Goal: Information Seeking & Learning: Learn about a topic

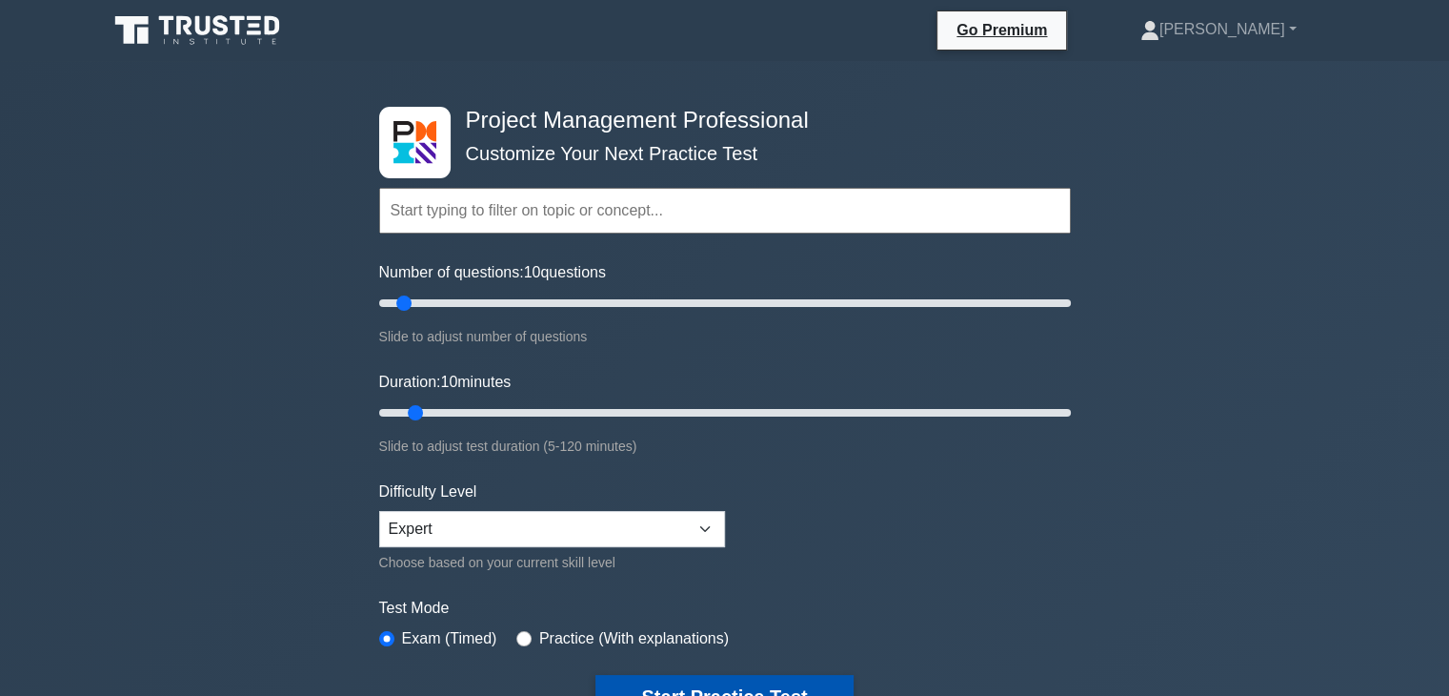
click at [663, 689] on button "Start Practice Test" at bounding box center [723, 697] width 257 height 44
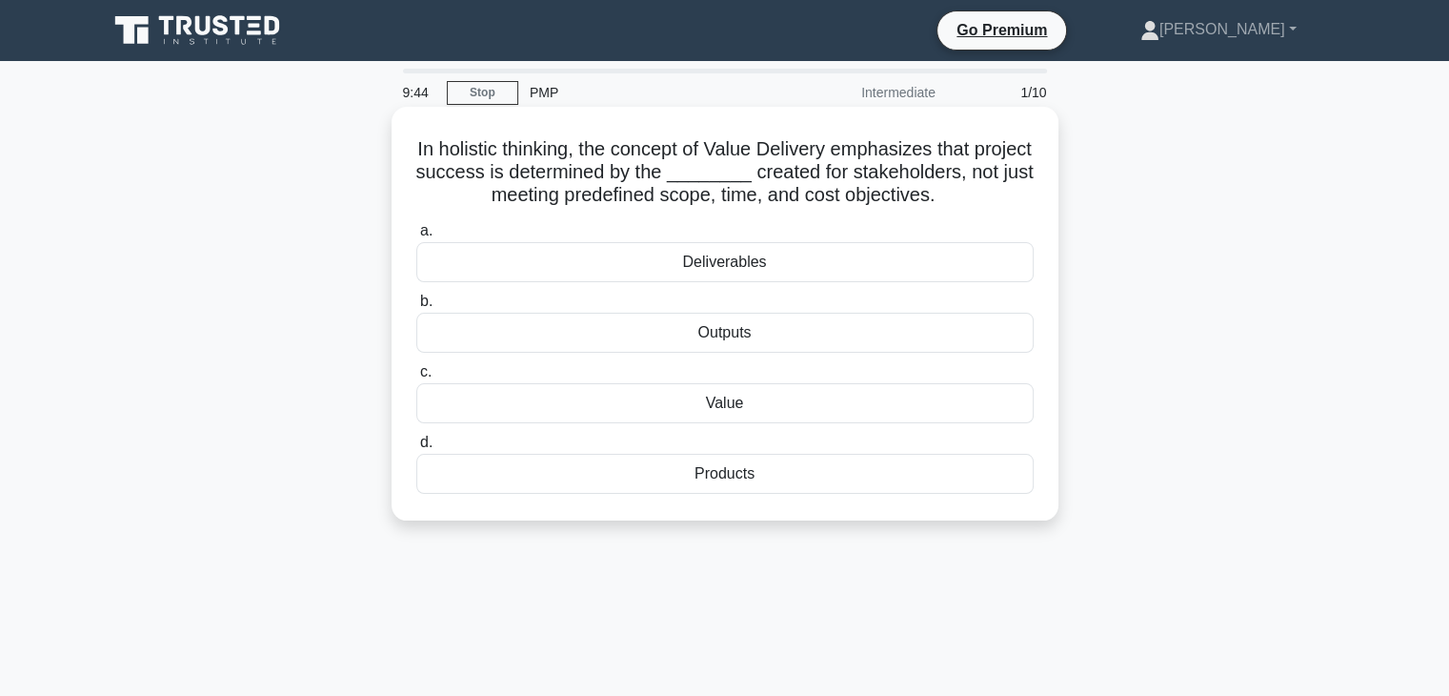
click at [720, 406] on div "Value" at bounding box center [724, 403] width 617 height 40
click at [416, 378] on input "c. Value" at bounding box center [416, 372] width 0 height 12
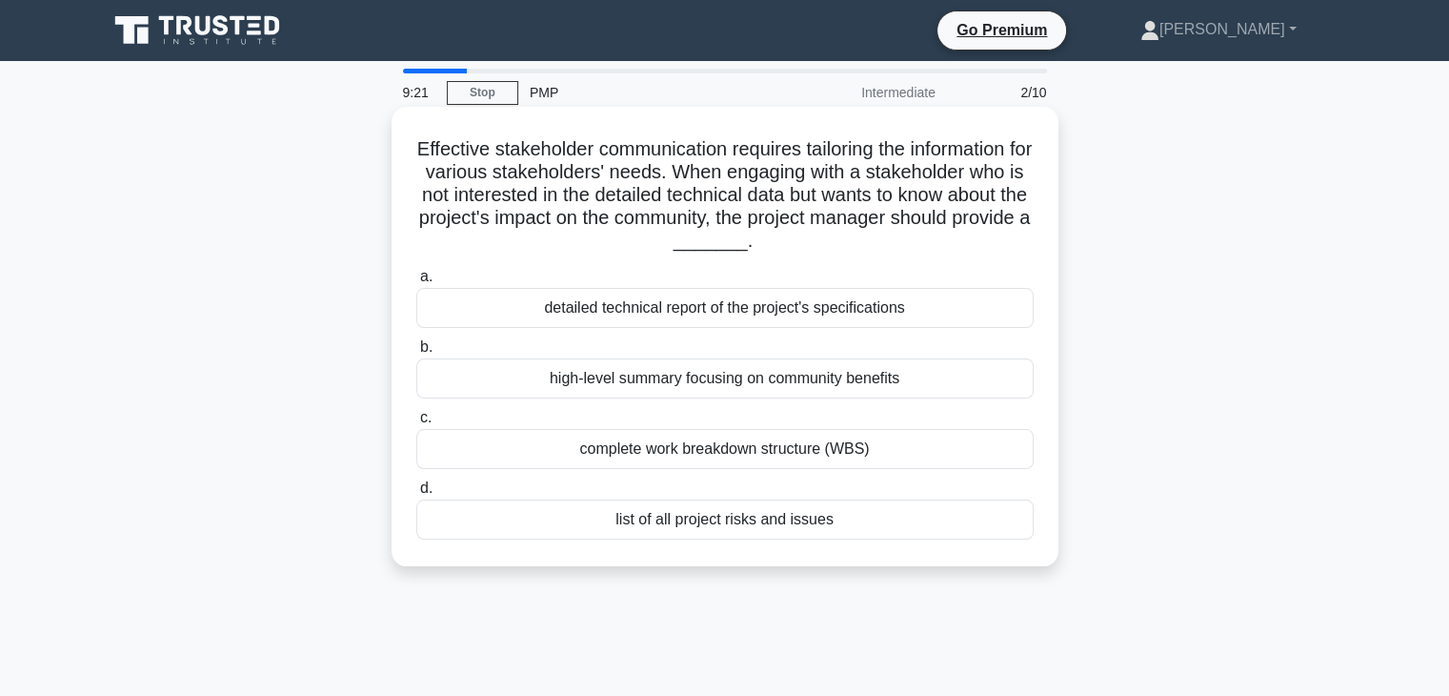
click at [724, 381] on div "high-level summary focusing on community benefits" at bounding box center [724, 378] width 617 height 40
click at [416, 353] on input "b. high-level summary focusing on community benefits" at bounding box center [416, 347] width 0 height 12
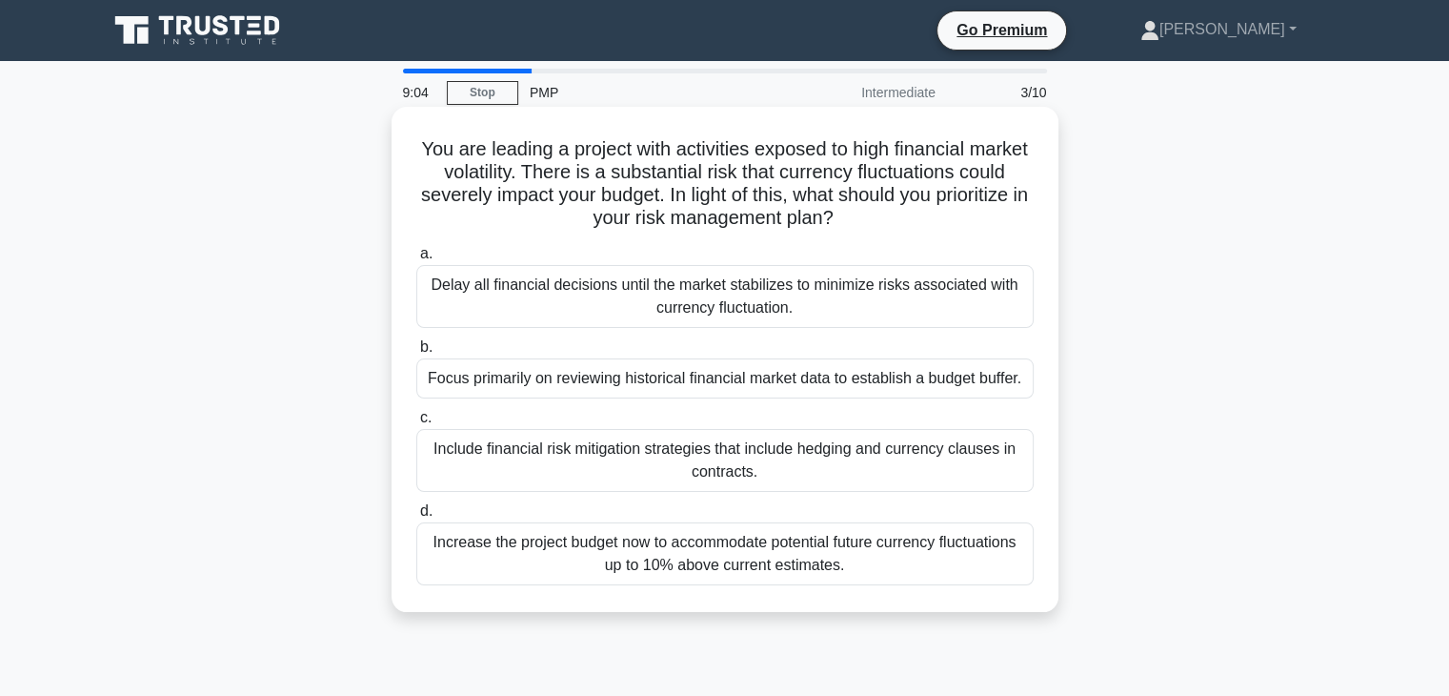
click at [706, 454] on div "Include financial risk mitigation strategies that include hedging and currency …" at bounding box center [724, 460] width 617 height 63
click at [416, 424] on input "c. Include financial risk mitigation strategies that include hedging and curren…" at bounding box center [416, 418] width 0 height 12
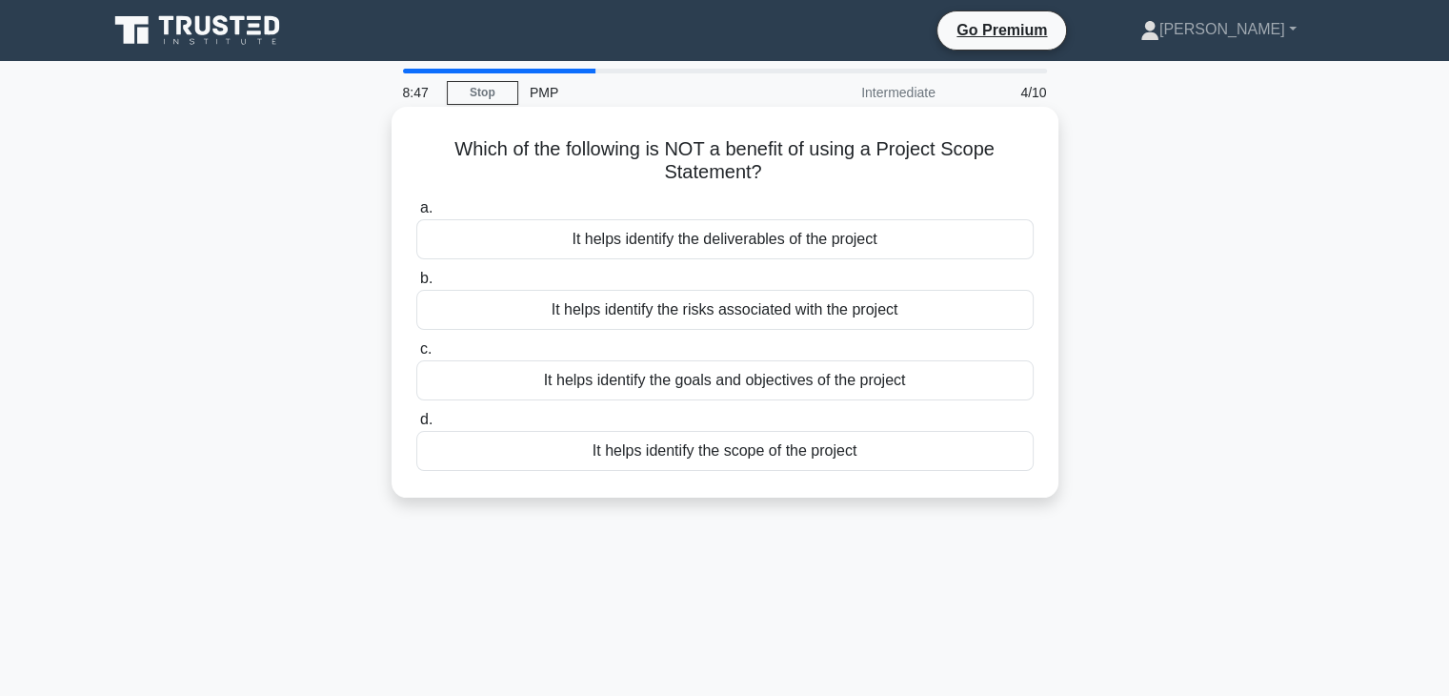
click at [736, 316] on div "It helps identify the risks associated with the project" at bounding box center [724, 310] width 617 height 40
click at [416, 285] on input "b. It helps identify the risks associated with the project" at bounding box center [416, 278] width 0 height 12
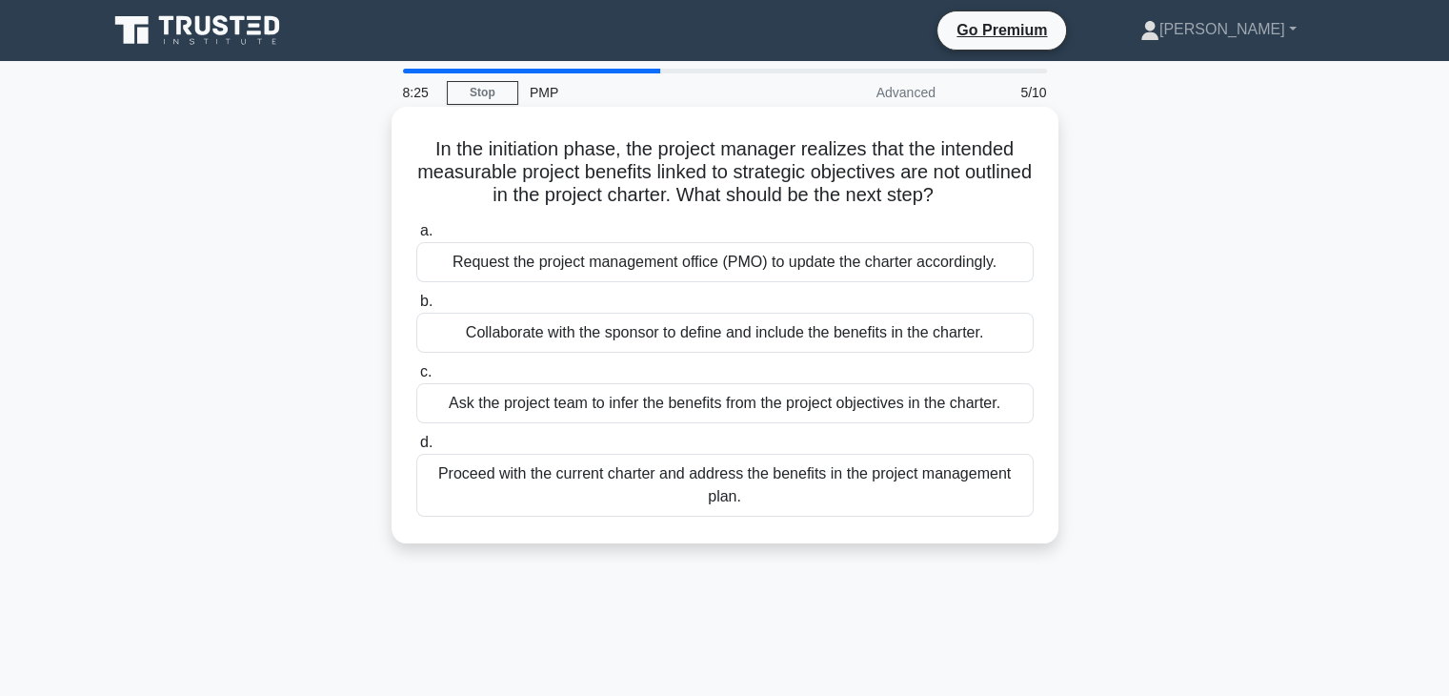
click at [698, 261] on div "Request the project management office (PMO) to update the charter accordingly." at bounding box center [724, 262] width 617 height 40
click at [416, 237] on input "a. Request the project management office (PMO) to update the charter accordingl…" at bounding box center [416, 231] width 0 height 12
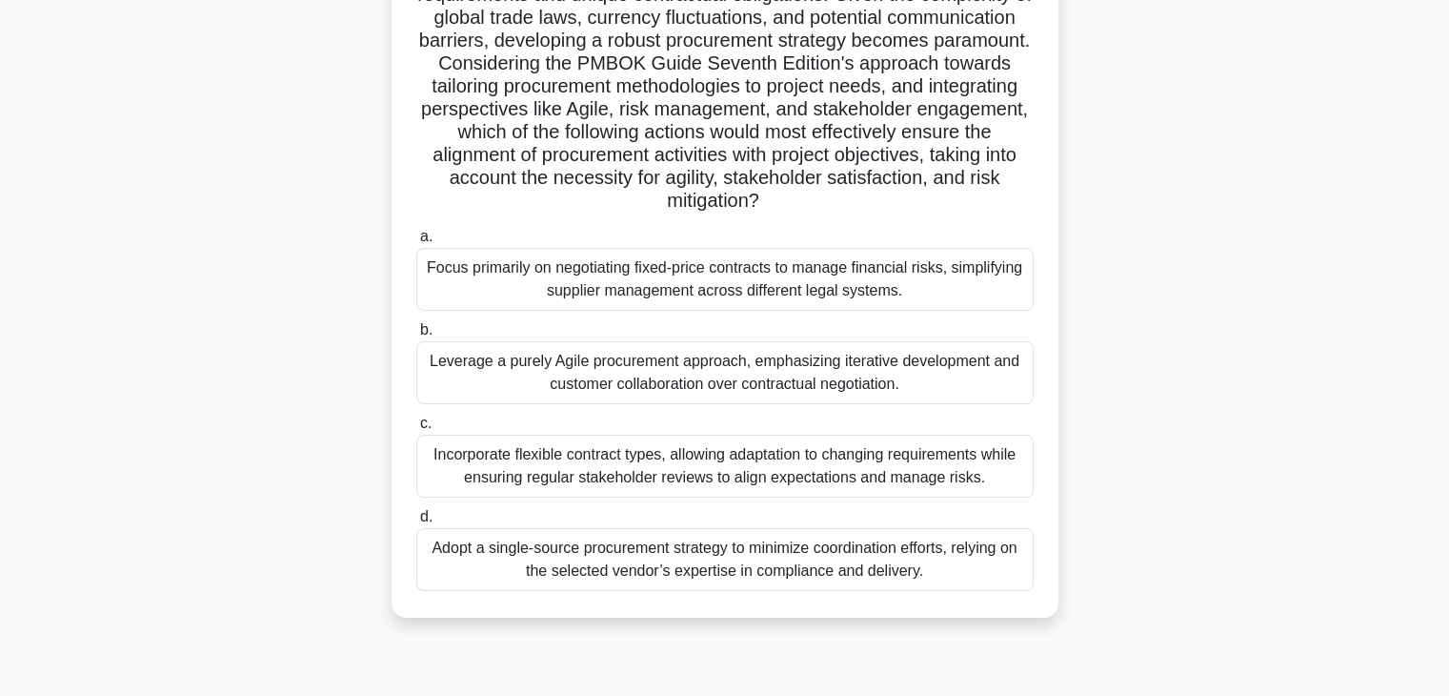
scroll to position [305, 0]
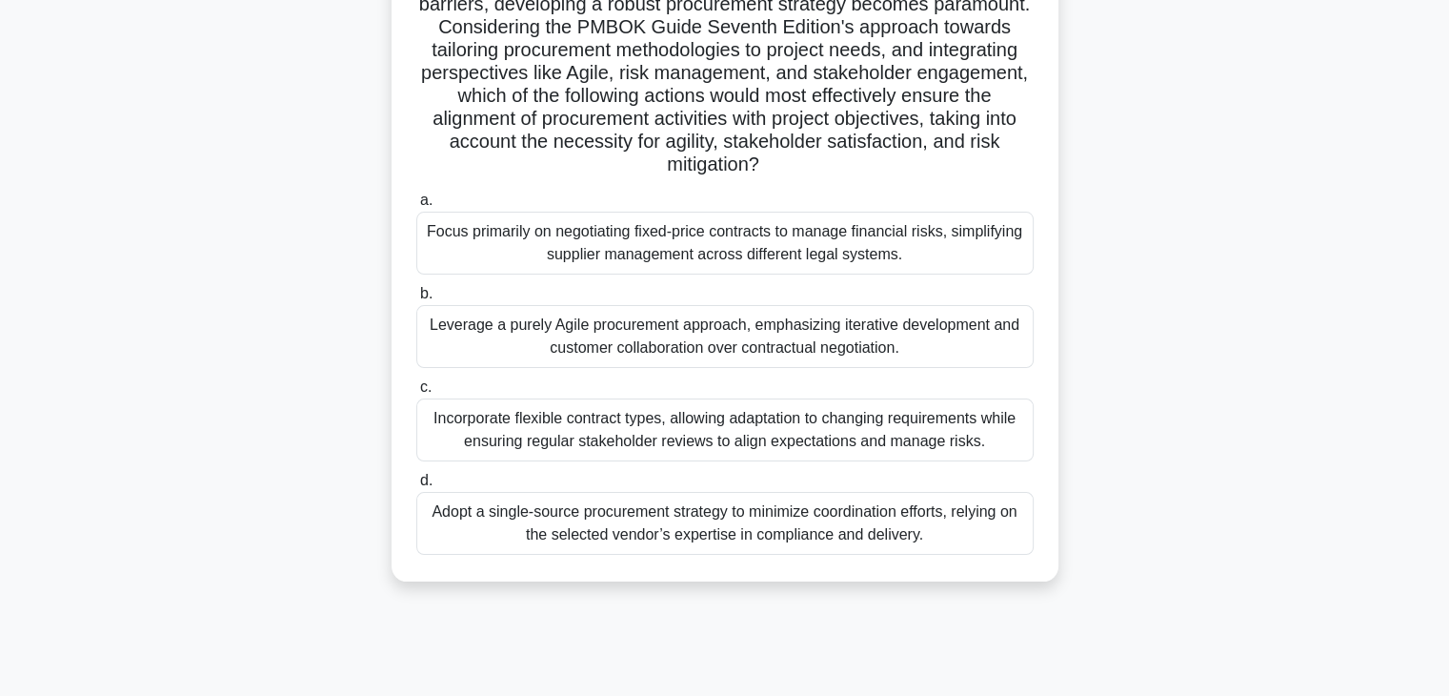
click at [698, 438] on div "Incorporate flexible contract types, allowing adaptation to changing requiremen…" at bounding box center [724, 429] width 617 height 63
click at [416, 394] on input "c. Incorporate flexible contract types, allowing adaptation to changing require…" at bounding box center [416, 387] width 0 height 12
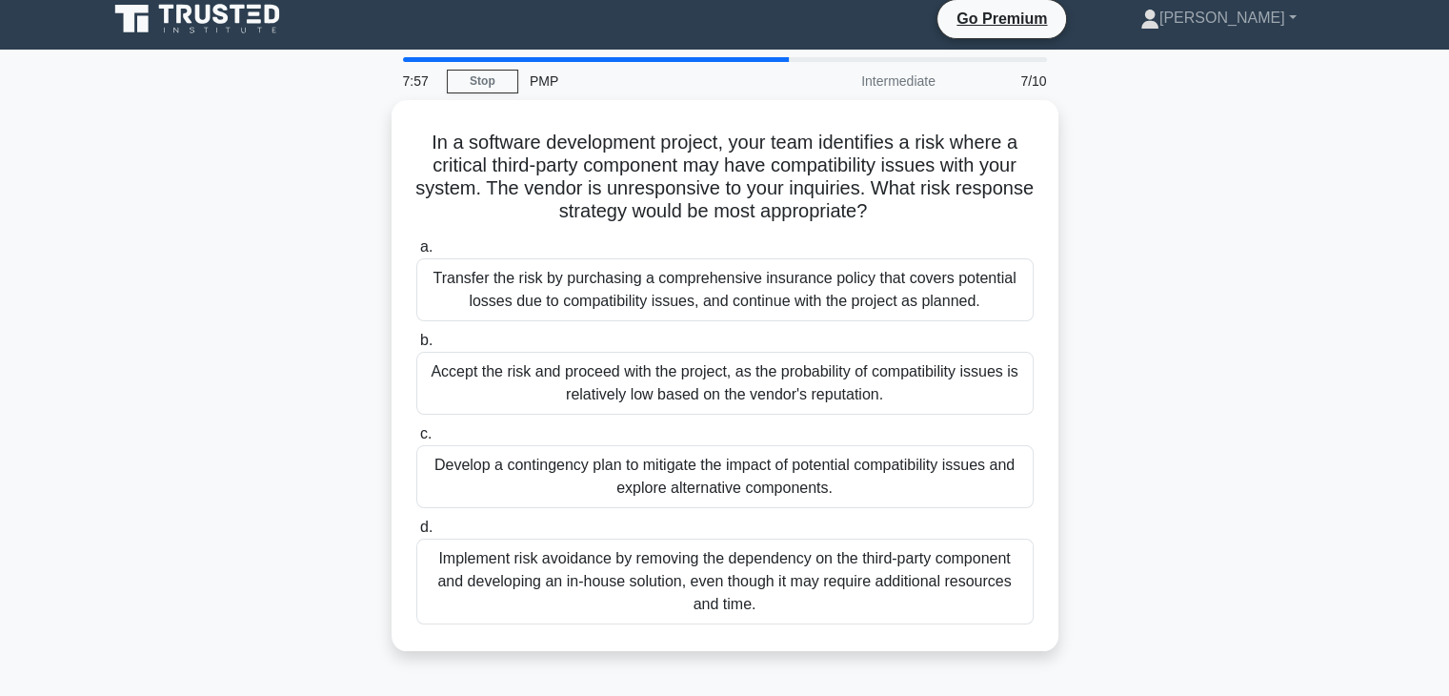
scroll to position [0, 0]
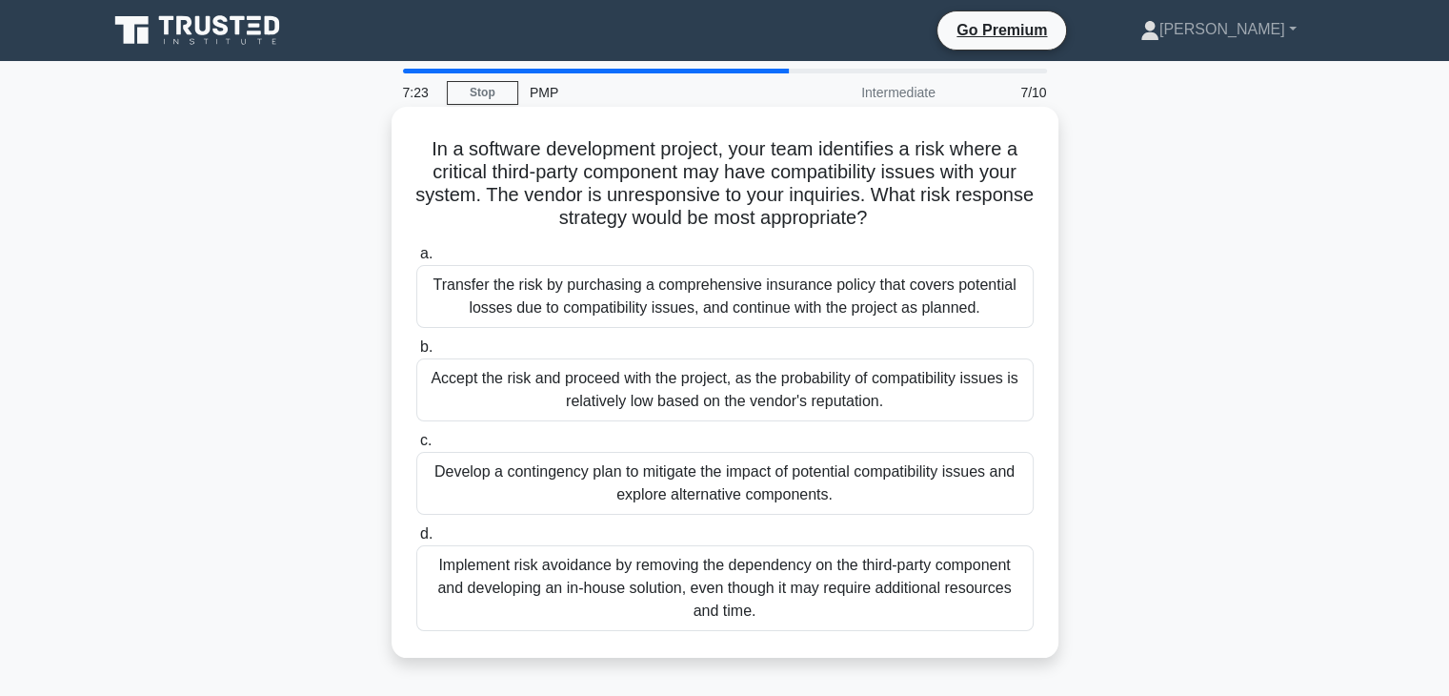
click at [695, 477] on div "Develop a contingency plan to mitigate the impact of potential compatibility is…" at bounding box center [724, 483] width 617 height 63
click at [416, 447] on input "c. Develop a contingency plan to mitigate the impact of potential compatibility…" at bounding box center [416, 440] width 0 height 12
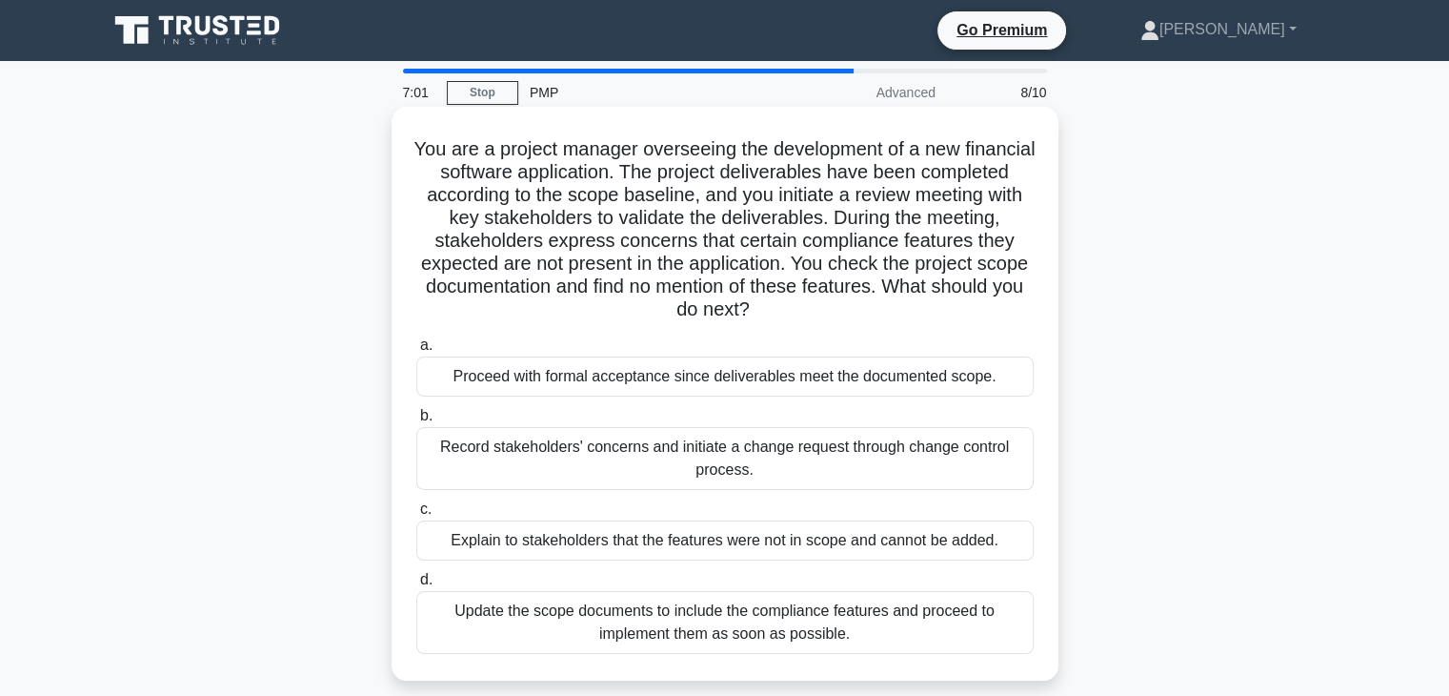
click at [728, 451] on div "Record stakeholders' concerns and initiate a change request through change cont…" at bounding box center [724, 458] width 617 height 63
click at [416, 422] on input "b. Record stakeholders' concerns and initiate a change request through change c…" at bounding box center [416, 416] width 0 height 12
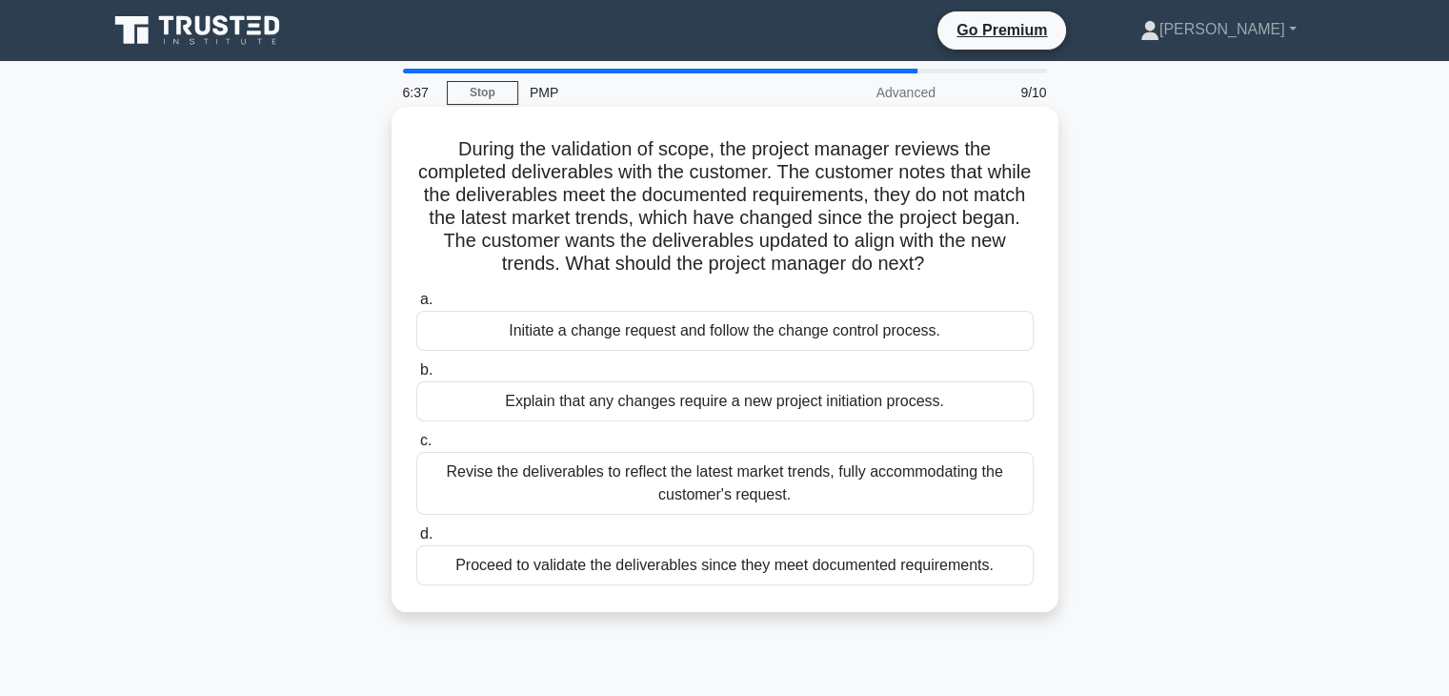
click at [714, 336] on div "Initiate a change request and follow the change control process." at bounding box center [724, 331] width 617 height 40
click at [416, 306] on input "a. Initiate a change request and follow the change control process." at bounding box center [416, 299] width 0 height 12
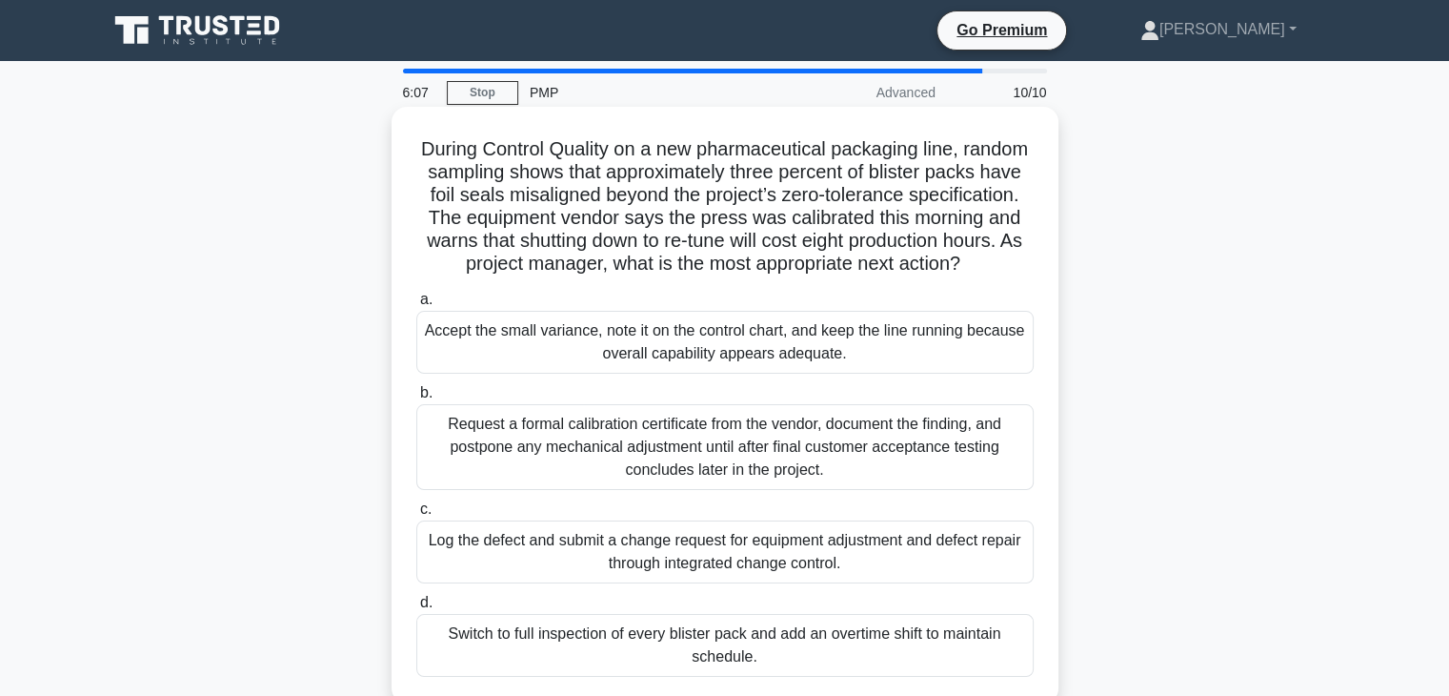
click at [689, 462] on div "Request a formal calibration certificate from the vendor, document the finding,…" at bounding box center [724, 447] width 617 height 86
click at [416, 399] on input "b. Request a formal calibration certificate from the vendor, document the findi…" at bounding box center [416, 393] width 0 height 12
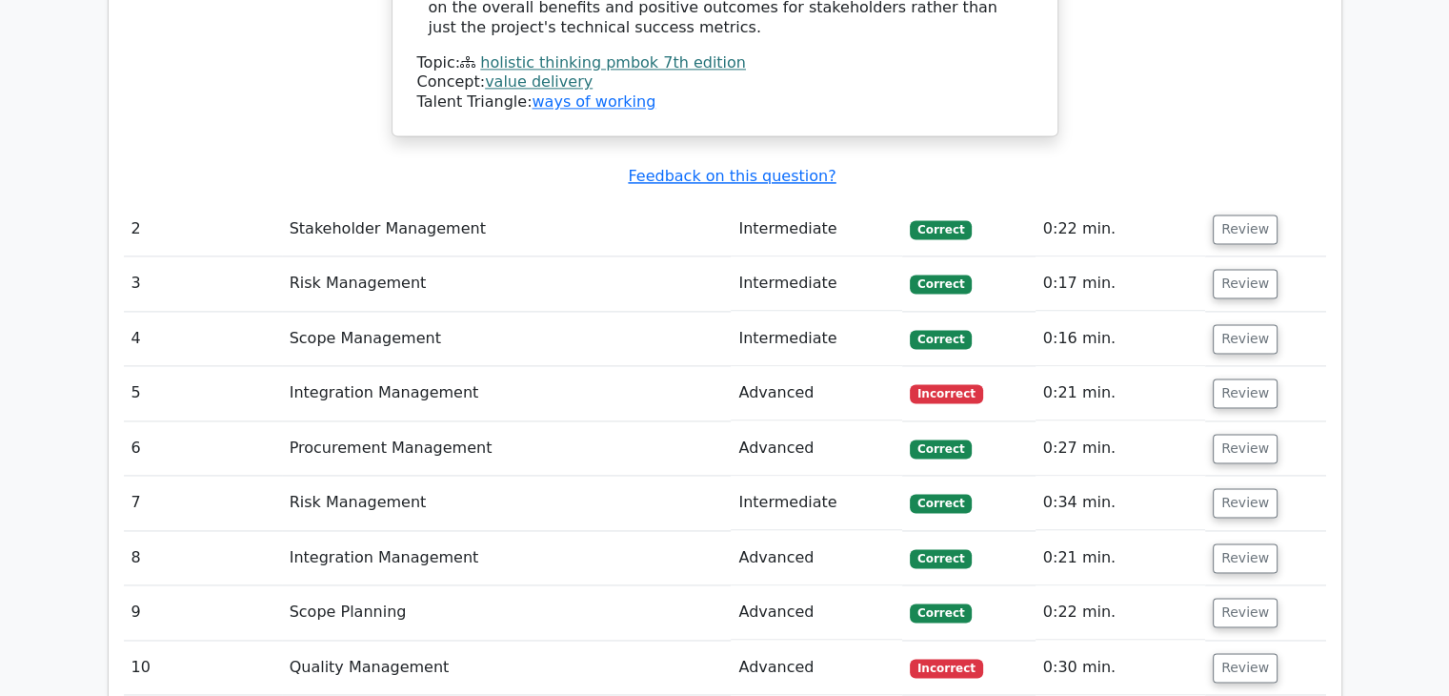
scroll to position [2649, 0]
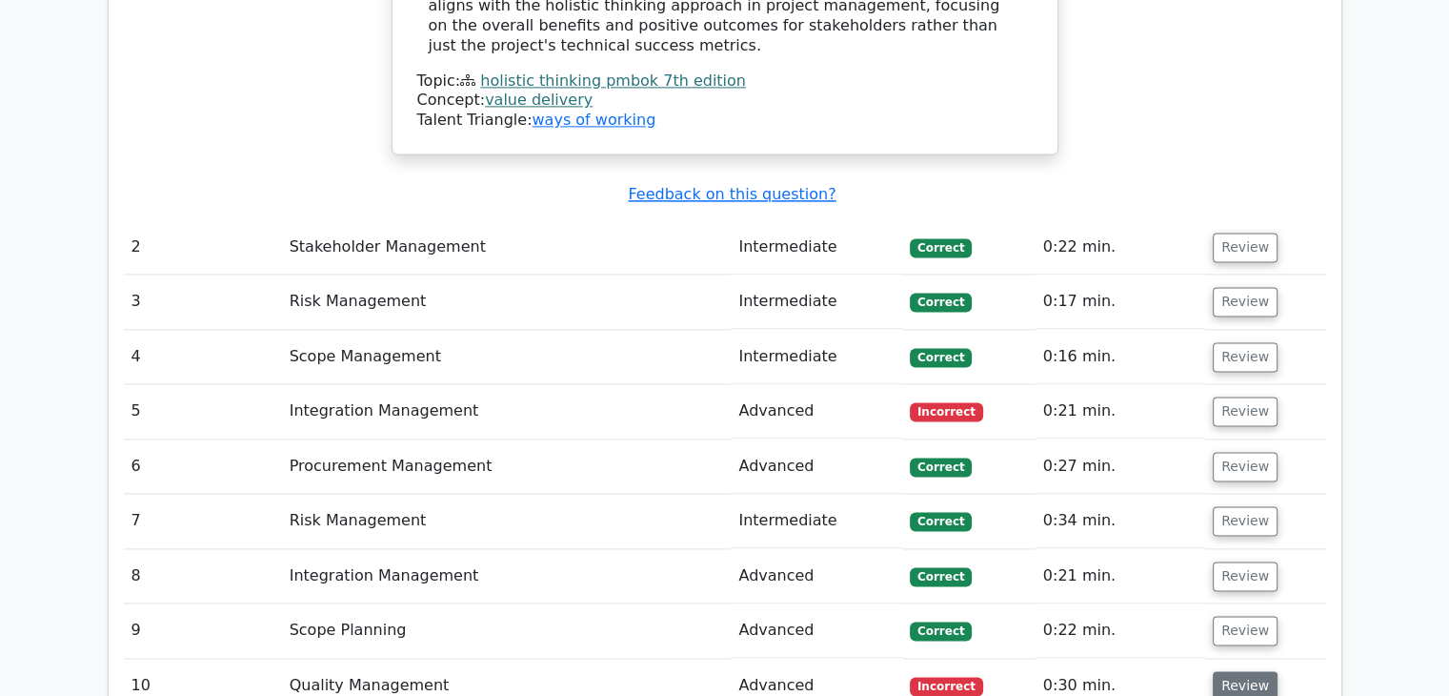
click at [1250, 671] on button "Review" at bounding box center [1245, 686] width 65 height 30
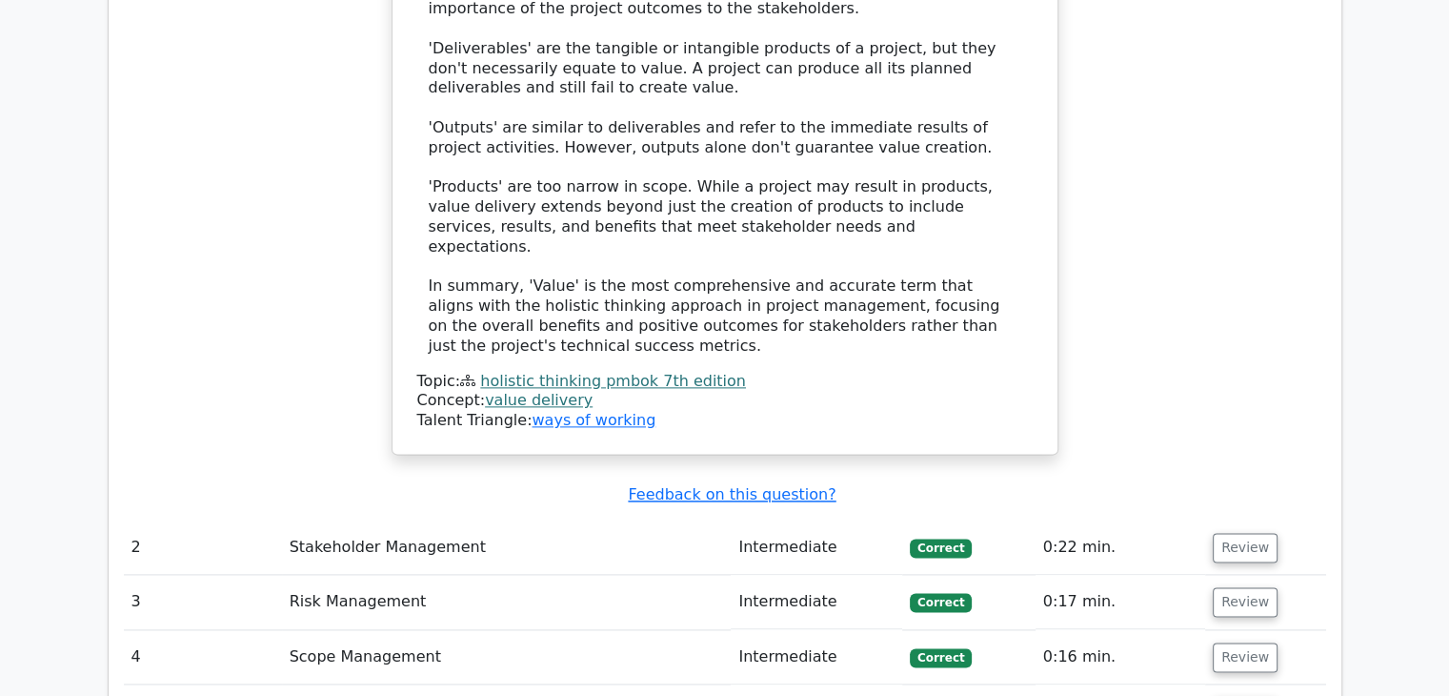
scroll to position [2496, 0]
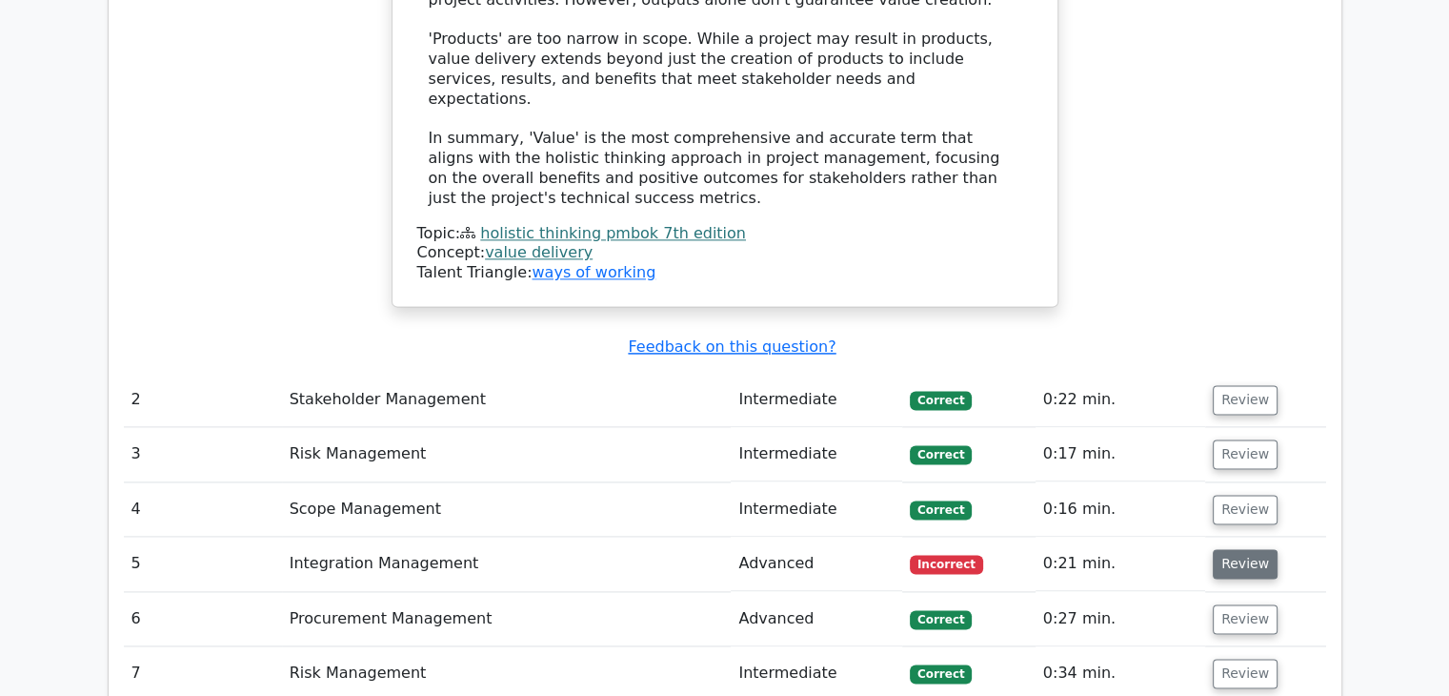
click at [1229, 549] on button "Review" at bounding box center [1245, 564] width 65 height 30
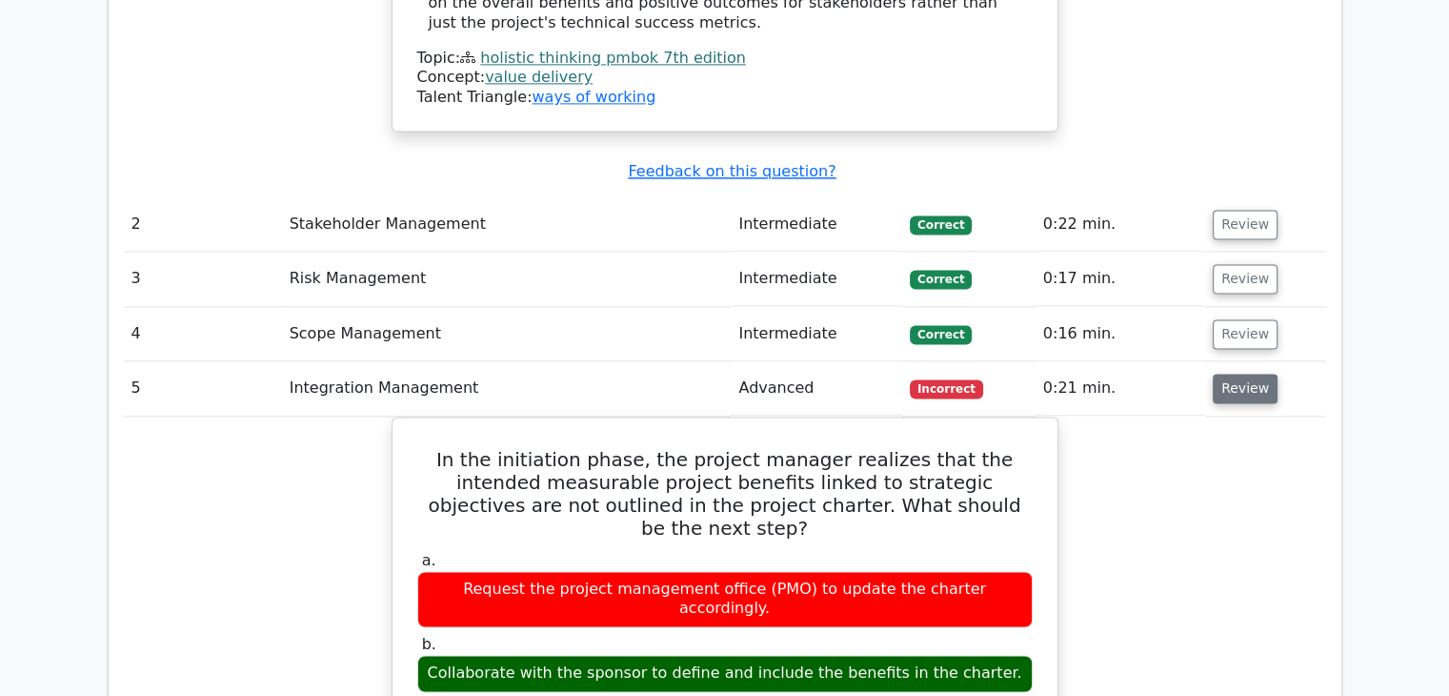
scroll to position [2687, 0]
